Goal: Task Accomplishment & Management: Use online tool/utility

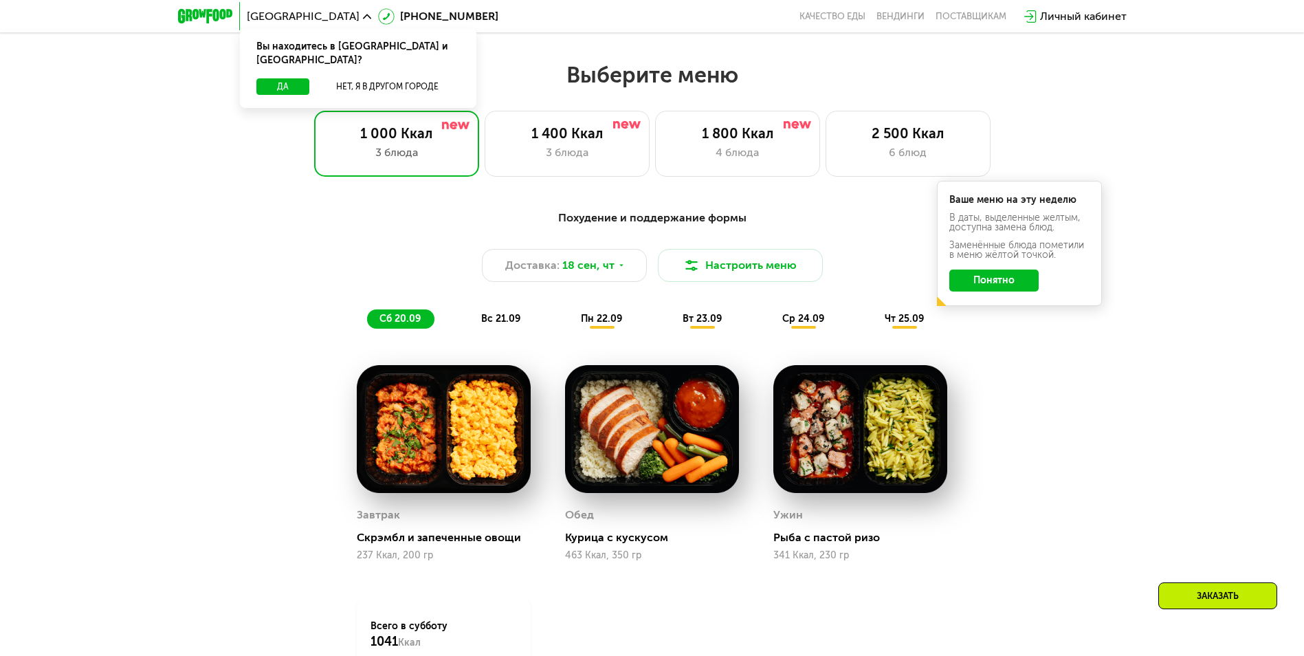
scroll to position [1100, 0]
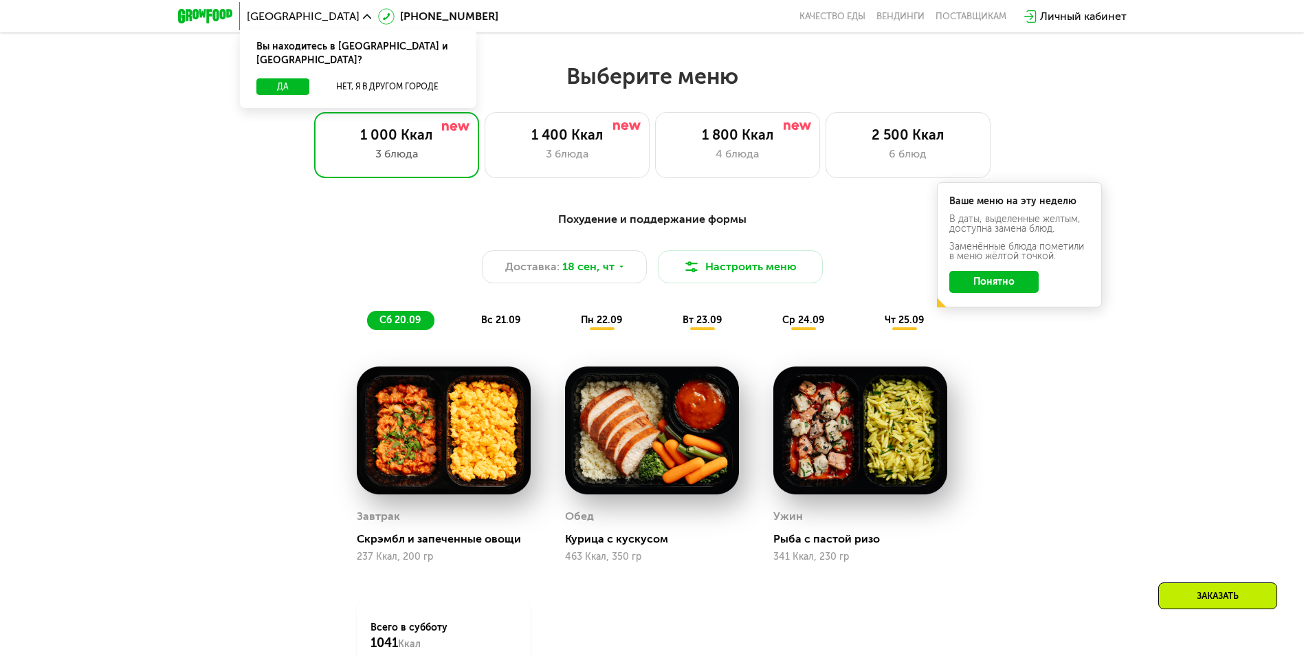
click at [498, 325] on span "вс 21.09" at bounding box center [500, 320] width 39 height 12
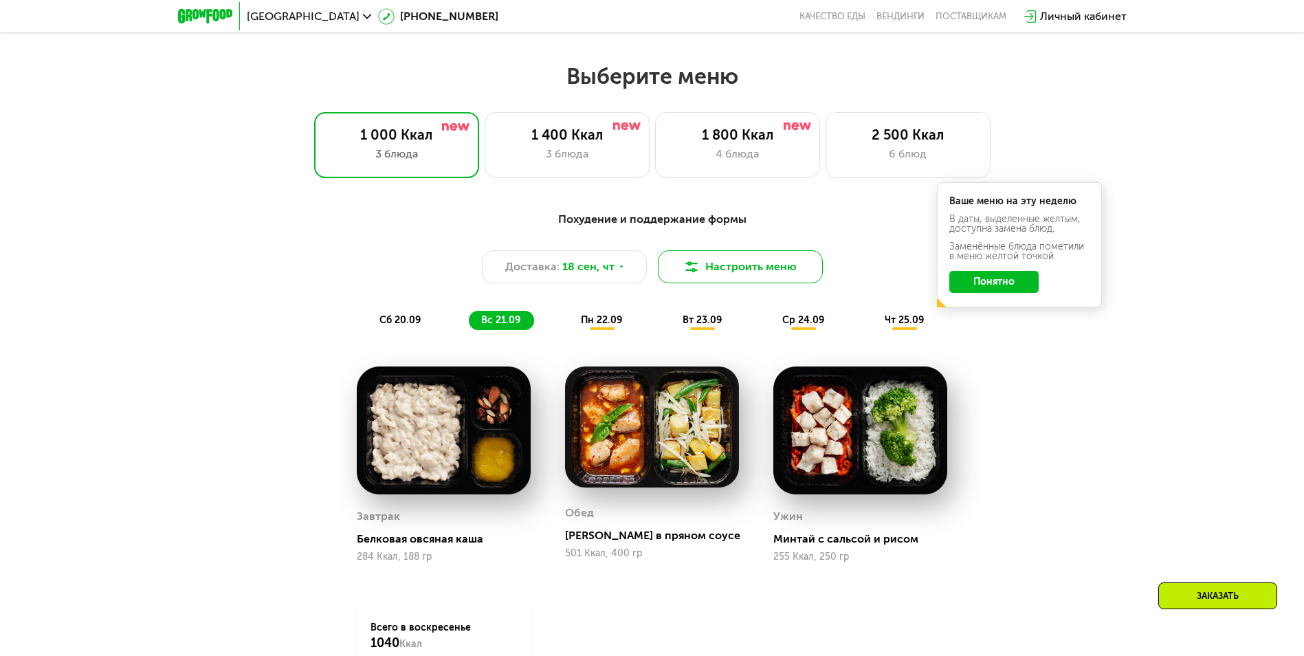
click at [727, 264] on button "Настроить меню" at bounding box center [740, 266] width 165 height 33
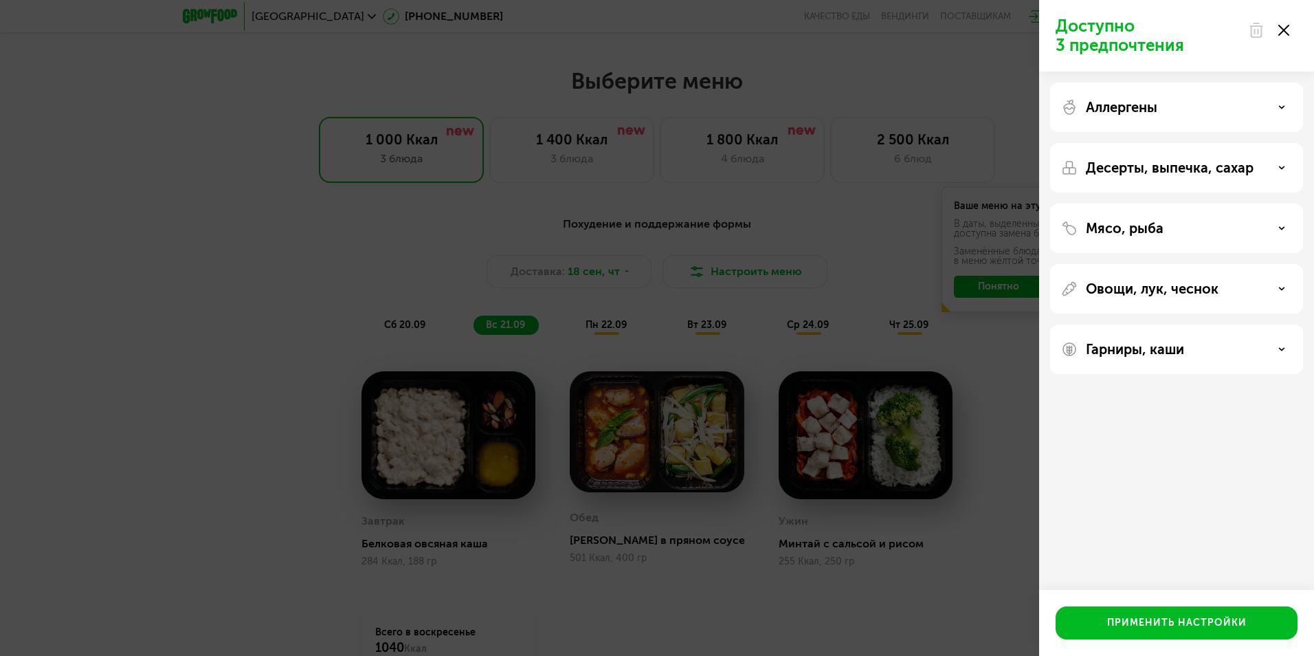
click at [1168, 110] on div "Аллергены" at bounding box center [1176, 107] width 231 height 16
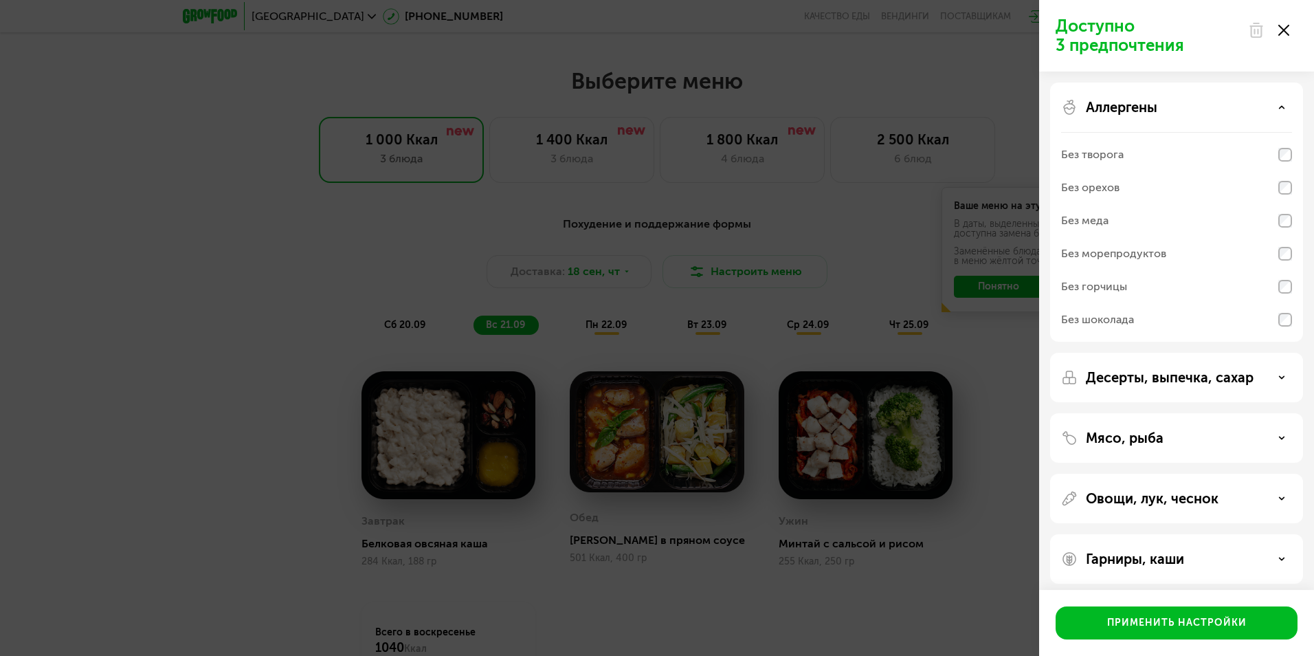
click at [1169, 96] on div "Аллергены Без творога Без орехов Без меда Без морепродуктов Без горчицы Без шок…" at bounding box center [1176, 211] width 253 height 259
click at [1190, 114] on div "Аллергены" at bounding box center [1176, 107] width 231 height 16
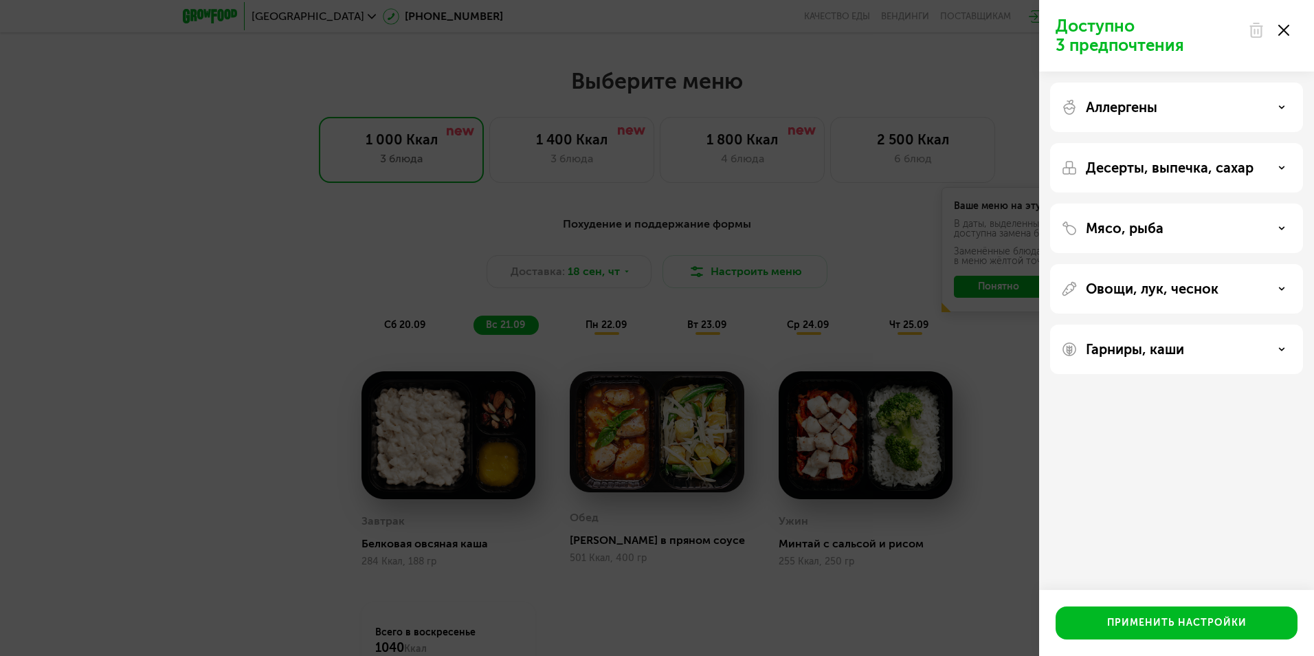
click at [1173, 222] on div "Мясо, рыба" at bounding box center [1176, 228] width 231 height 16
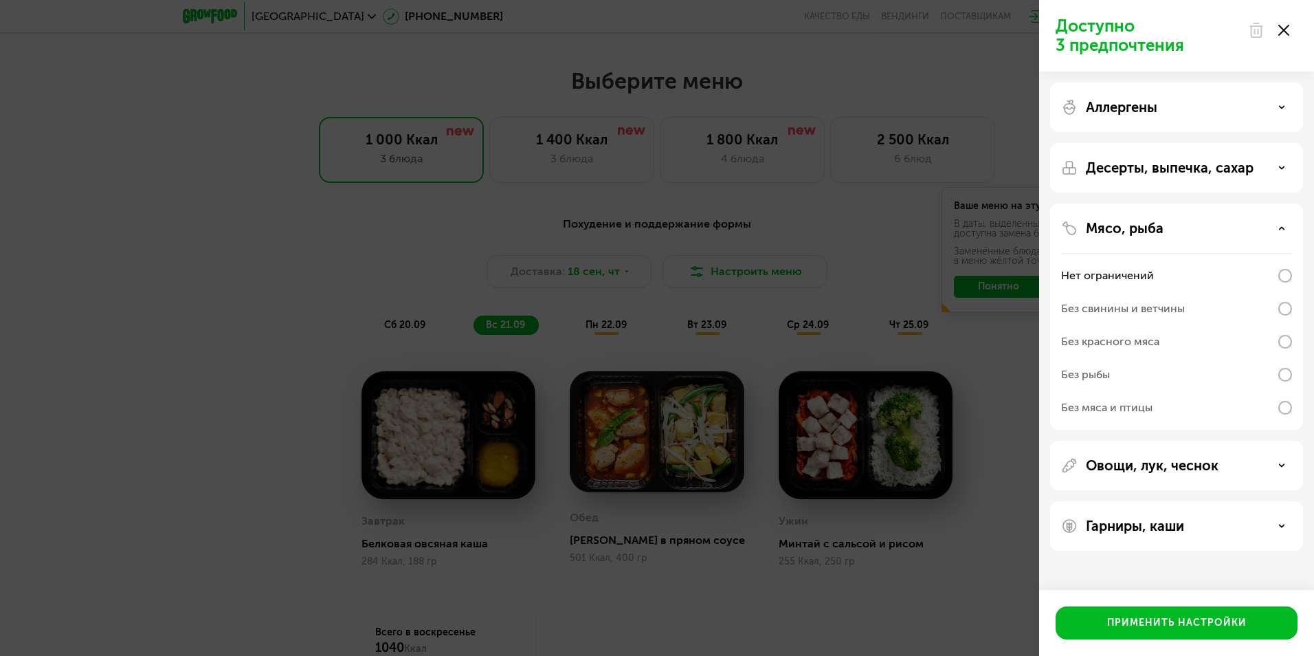
click at [1278, 380] on div "Без рыбы" at bounding box center [1176, 374] width 231 height 33
click at [1146, 628] on div "Применить настройки" at bounding box center [1177, 623] width 140 height 14
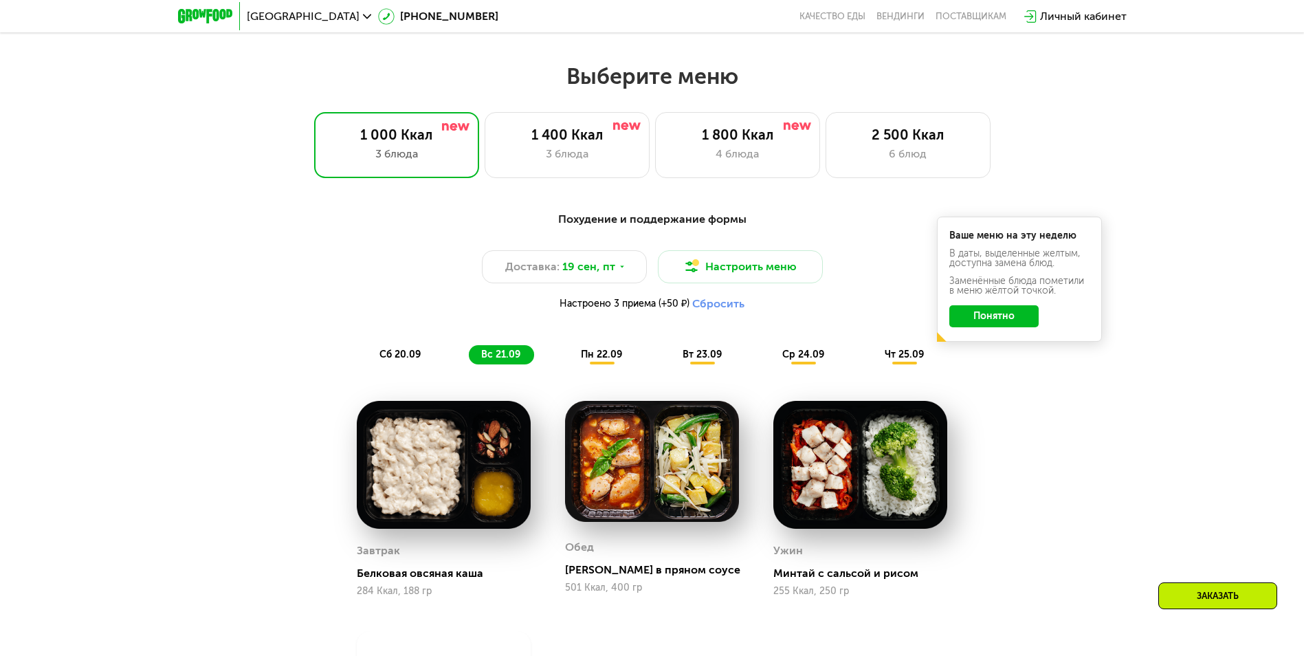
click at [994, 327] on button "Понятно" at bounding box center [993, 316] width 89 height 22
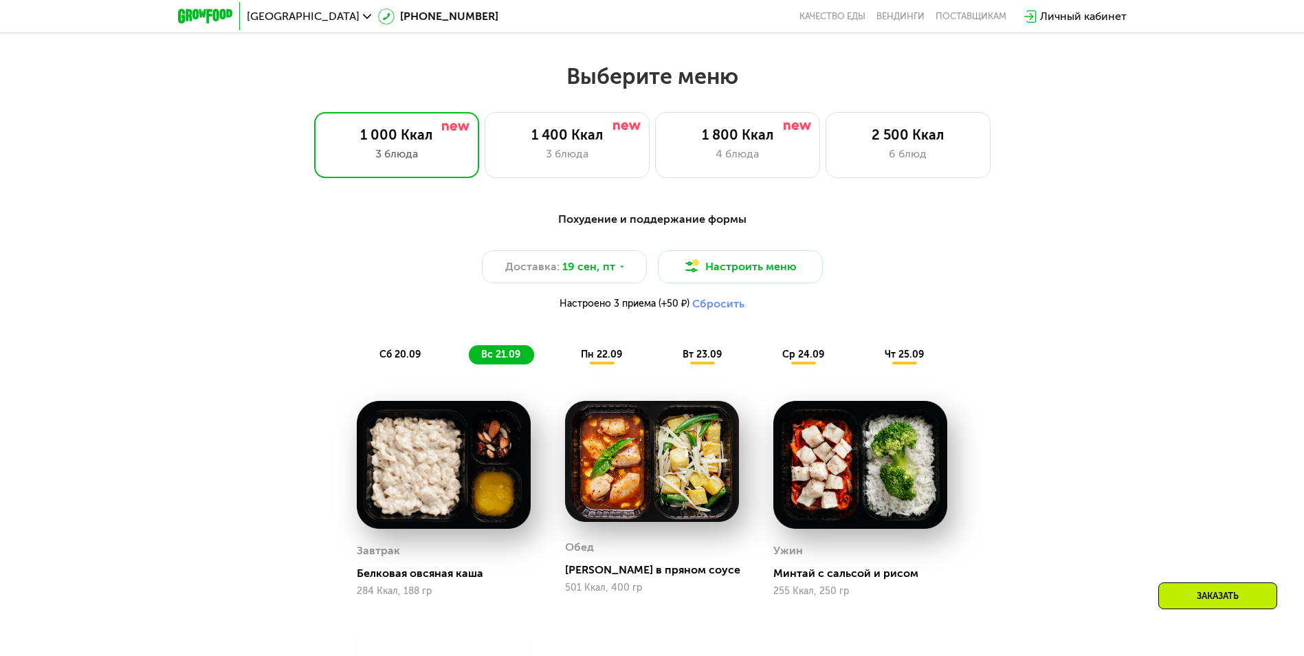
click at [599, 359] on span "пн 22.09" at bounding box center [601, 355] width 41 height 12
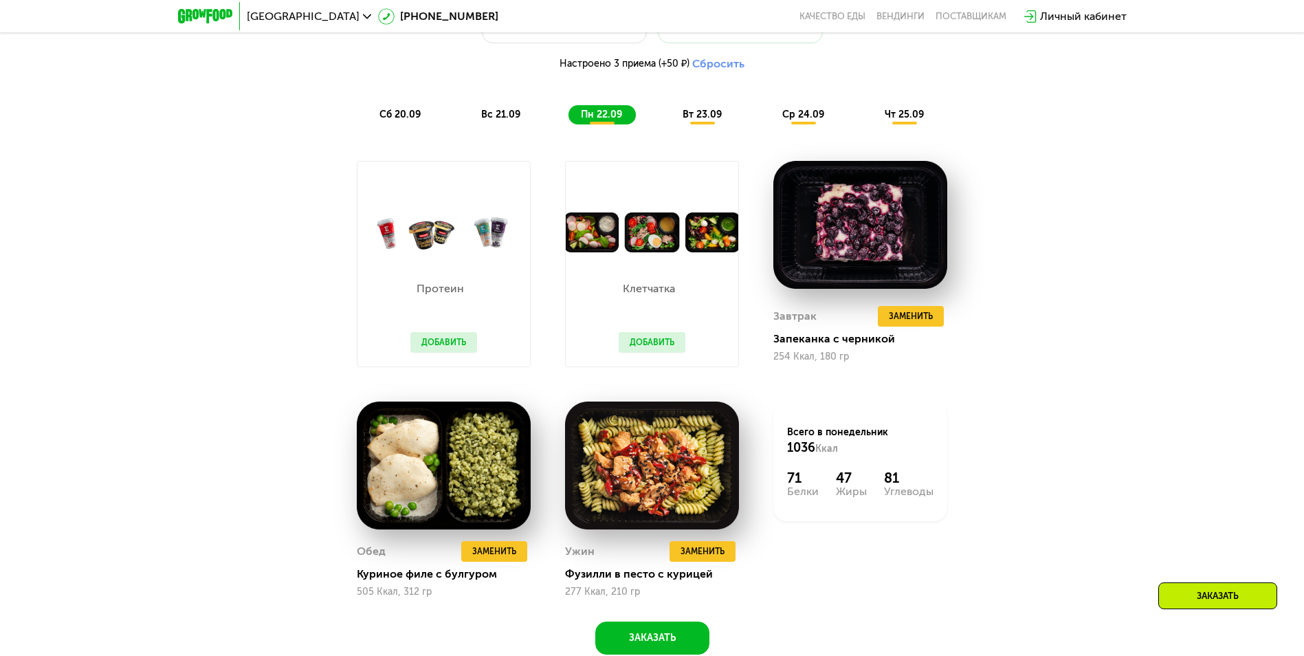
scroll to position [1306, 0]
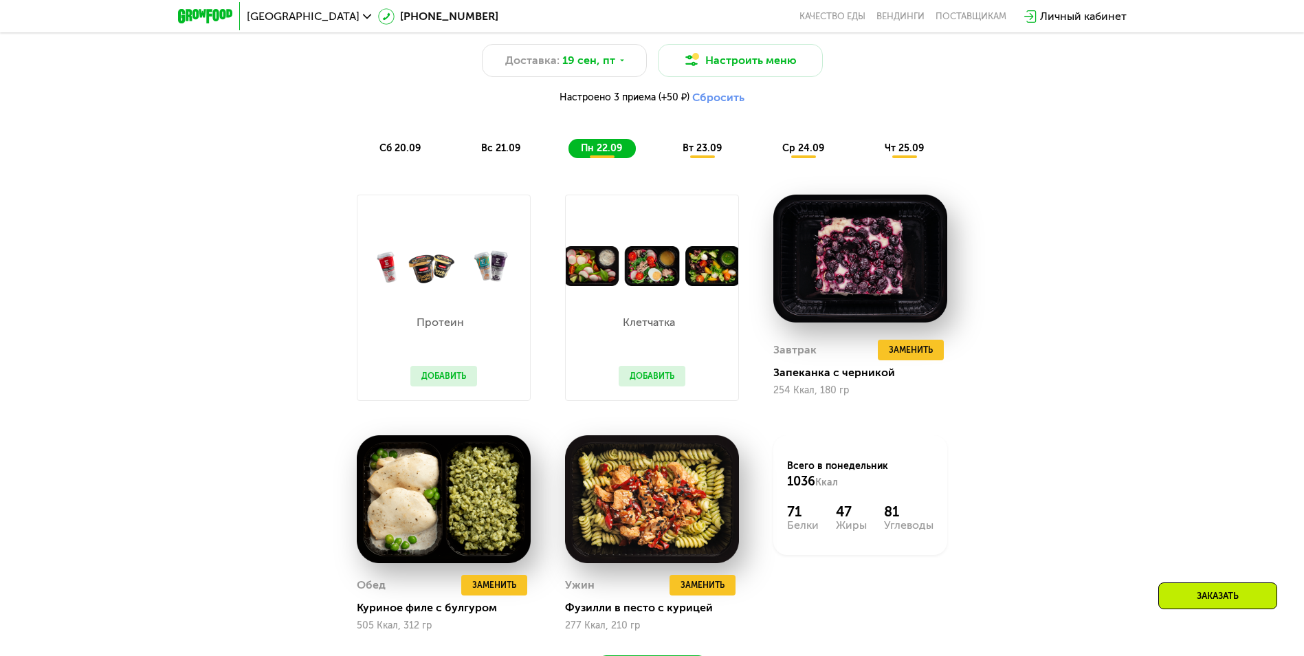
click at [698, 150] on span "вт 23.09" at bounding box center [702, 148] width 39 height 12
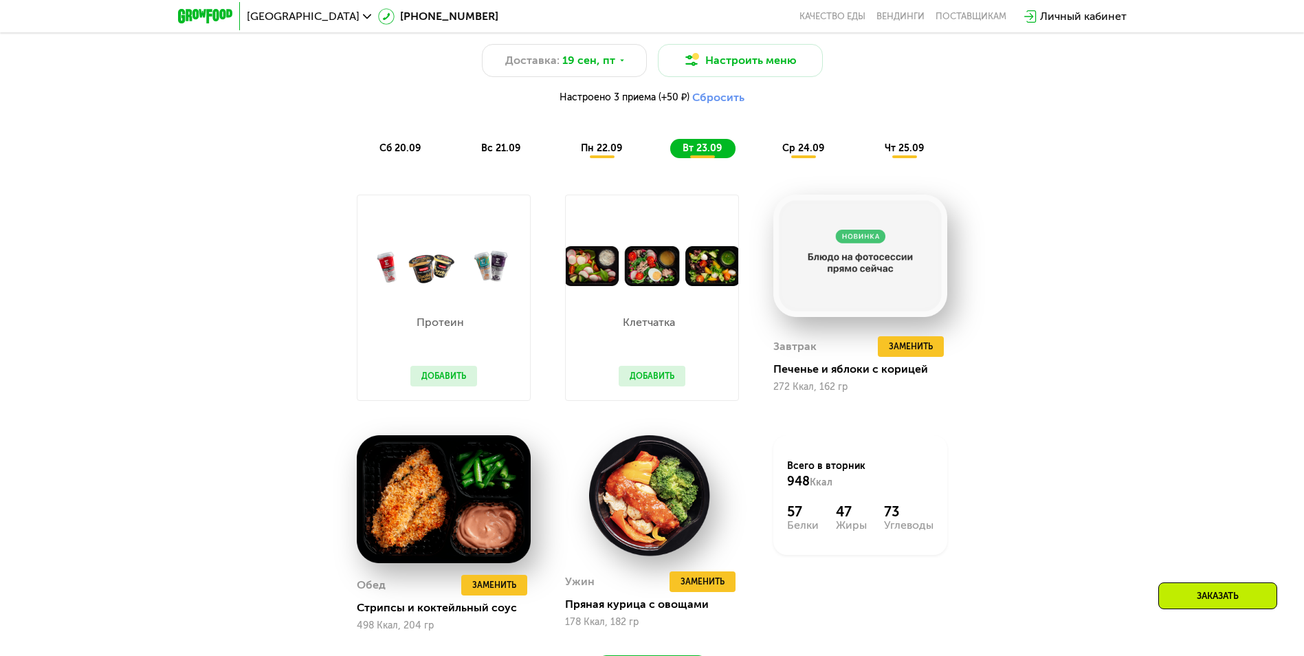
click at [787, 150] on span "ср 24.09" at bounding box center [803, 148] width 42 height 12
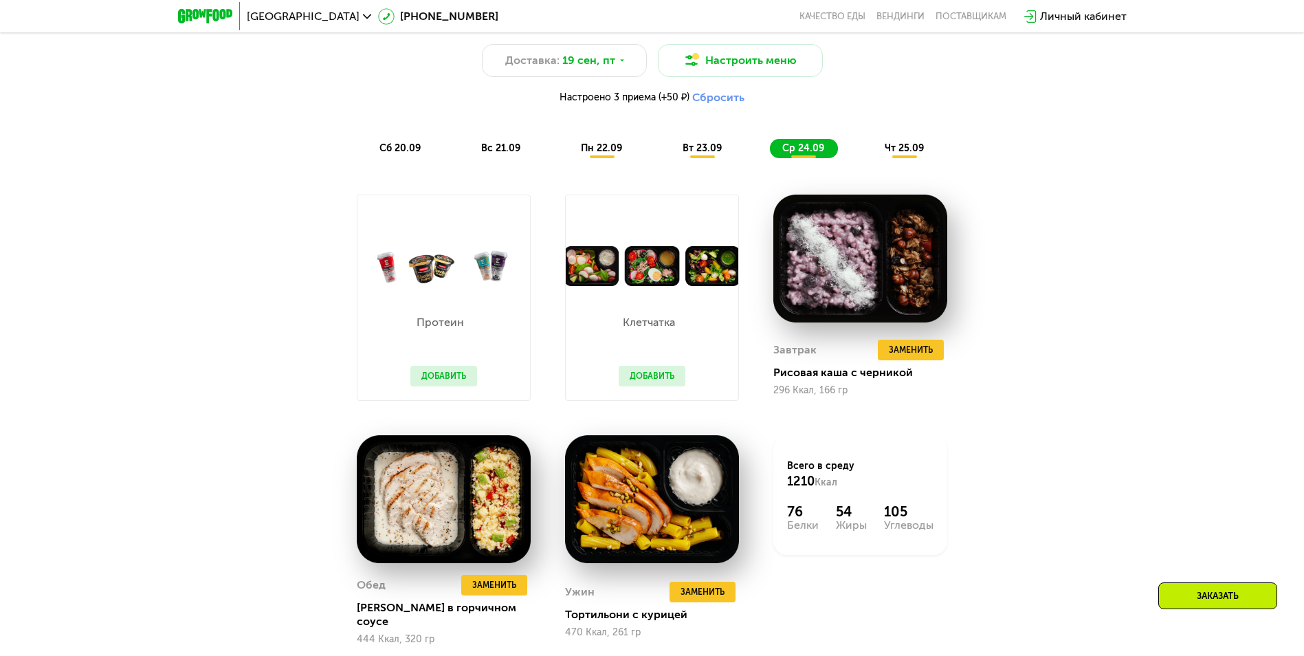
click at [911, 149] on span "чт 25.09" at bounding box center [904, 148] width 39 height 12
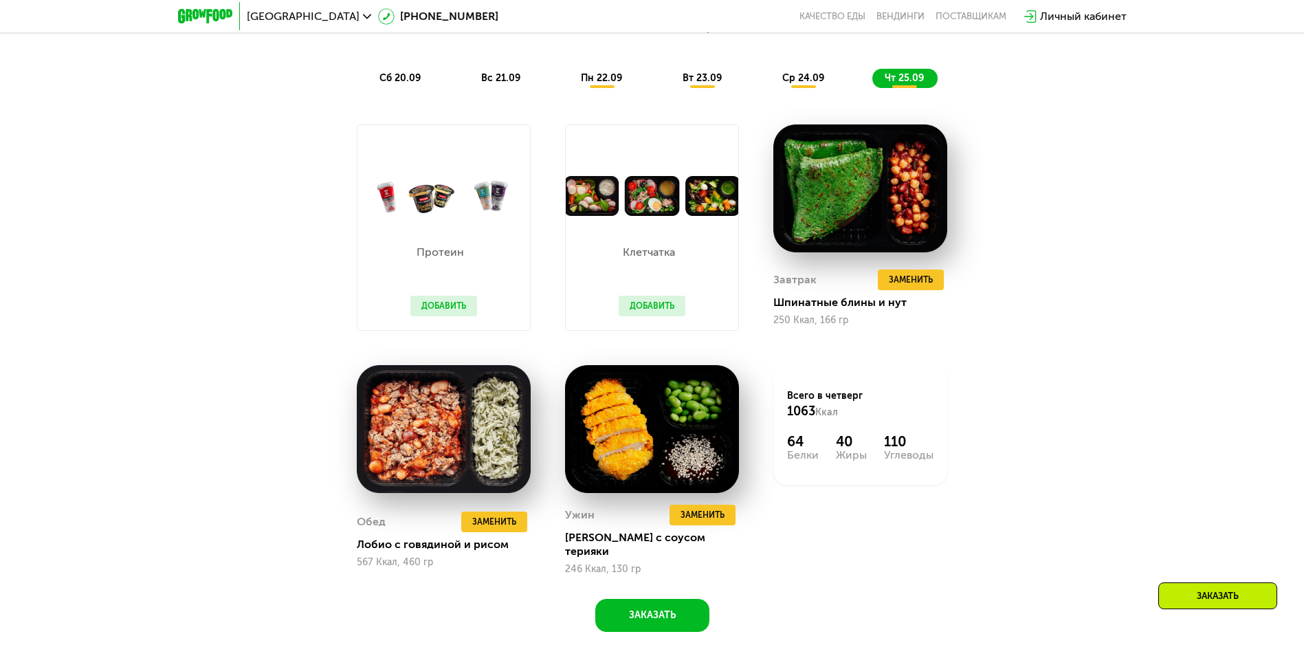
scroll to position [1375, 0]
